Goal: Information Seeking & Learning: Check status

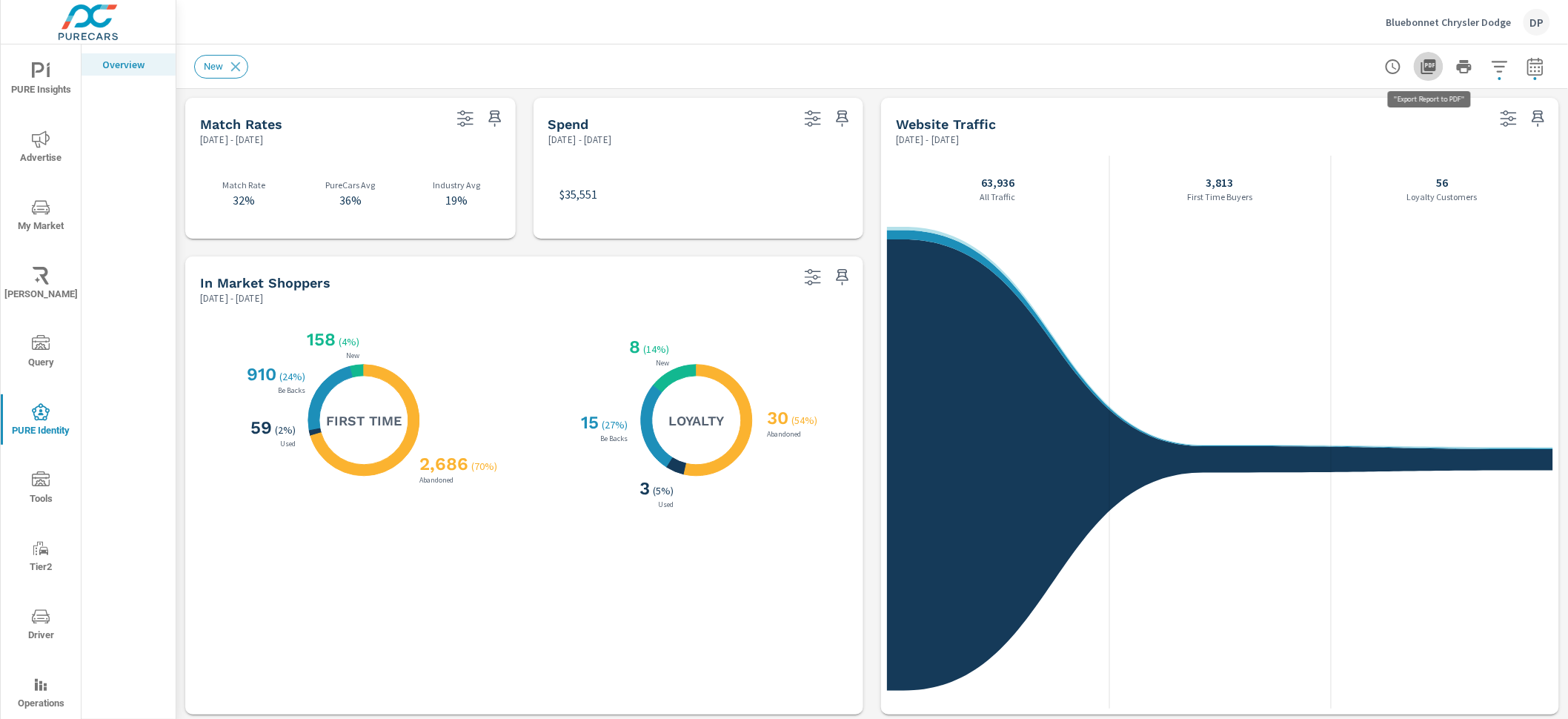
click at [1425, 65] on icon "button" at bounding box center [1428, 67] width 14 height 14
